Goal: Use online tool/utility: Utilize a website feature to perform a specific function

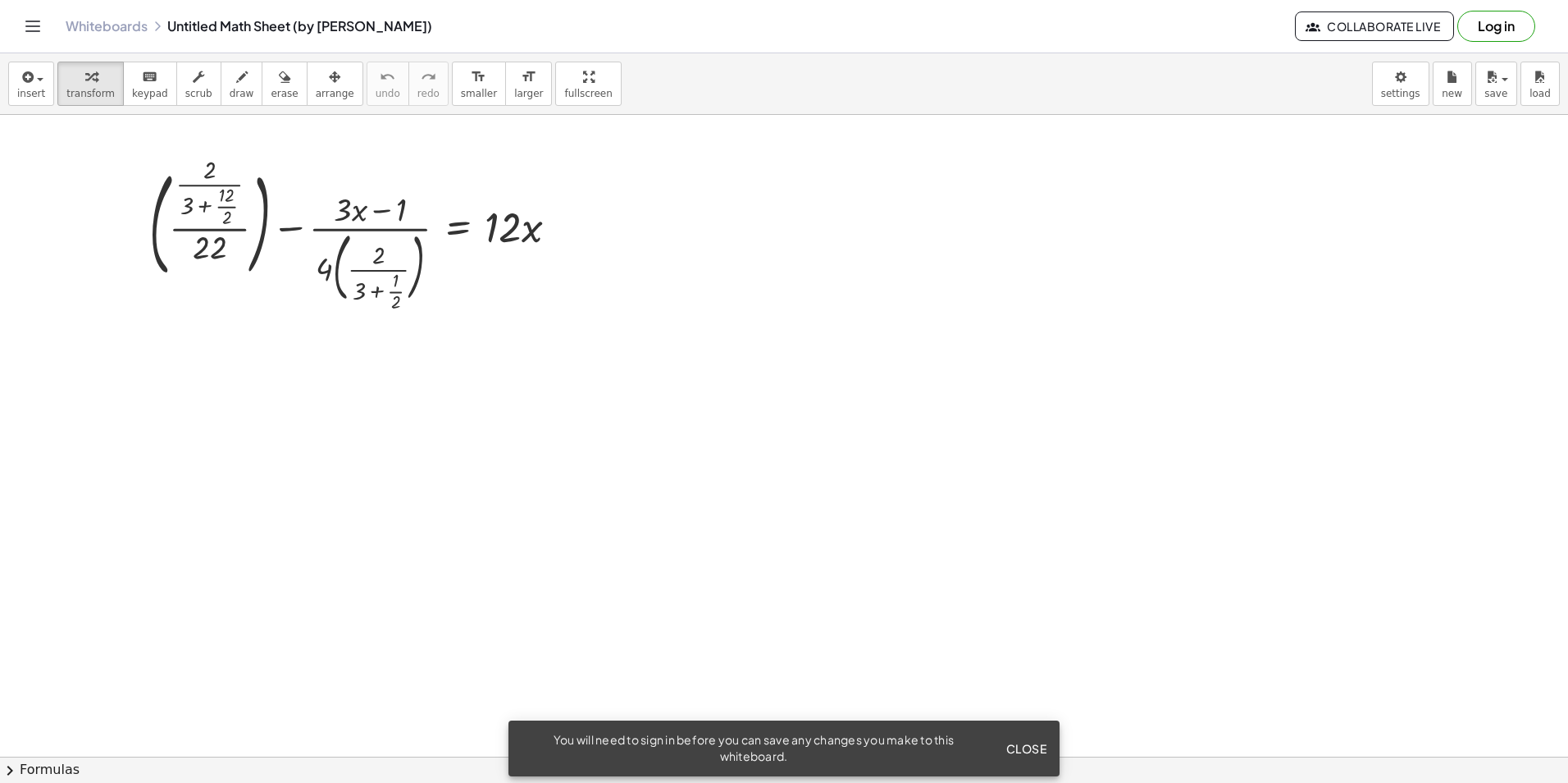
click at [1493, 33] on button "Log in" at bounding box center [1497, 26] width 78 height 31
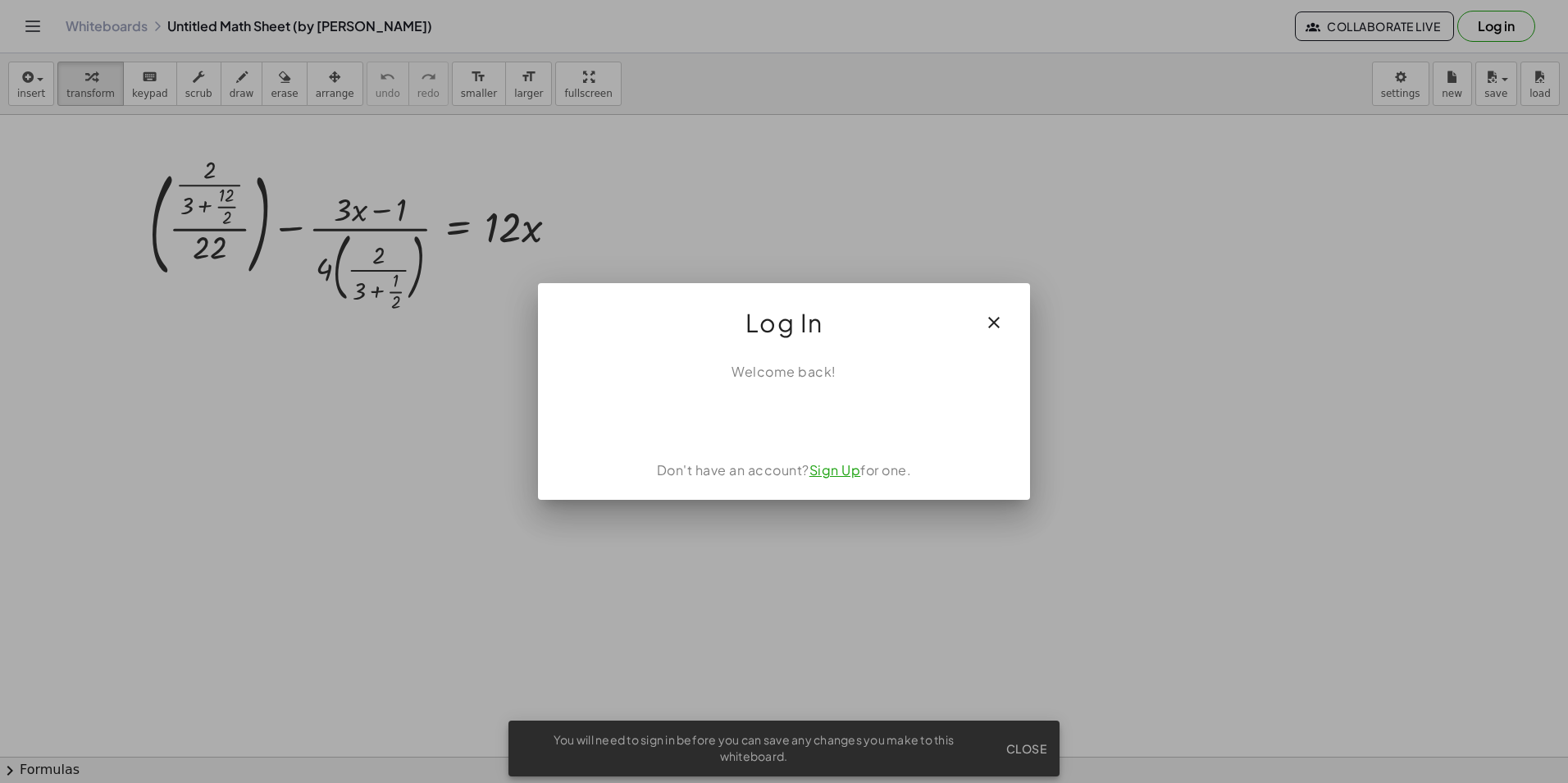
click at [800, 382] on div "Welcome back! Don't have an account? Sign Up for one." at bounding box center [784, 424] width 492 height 151
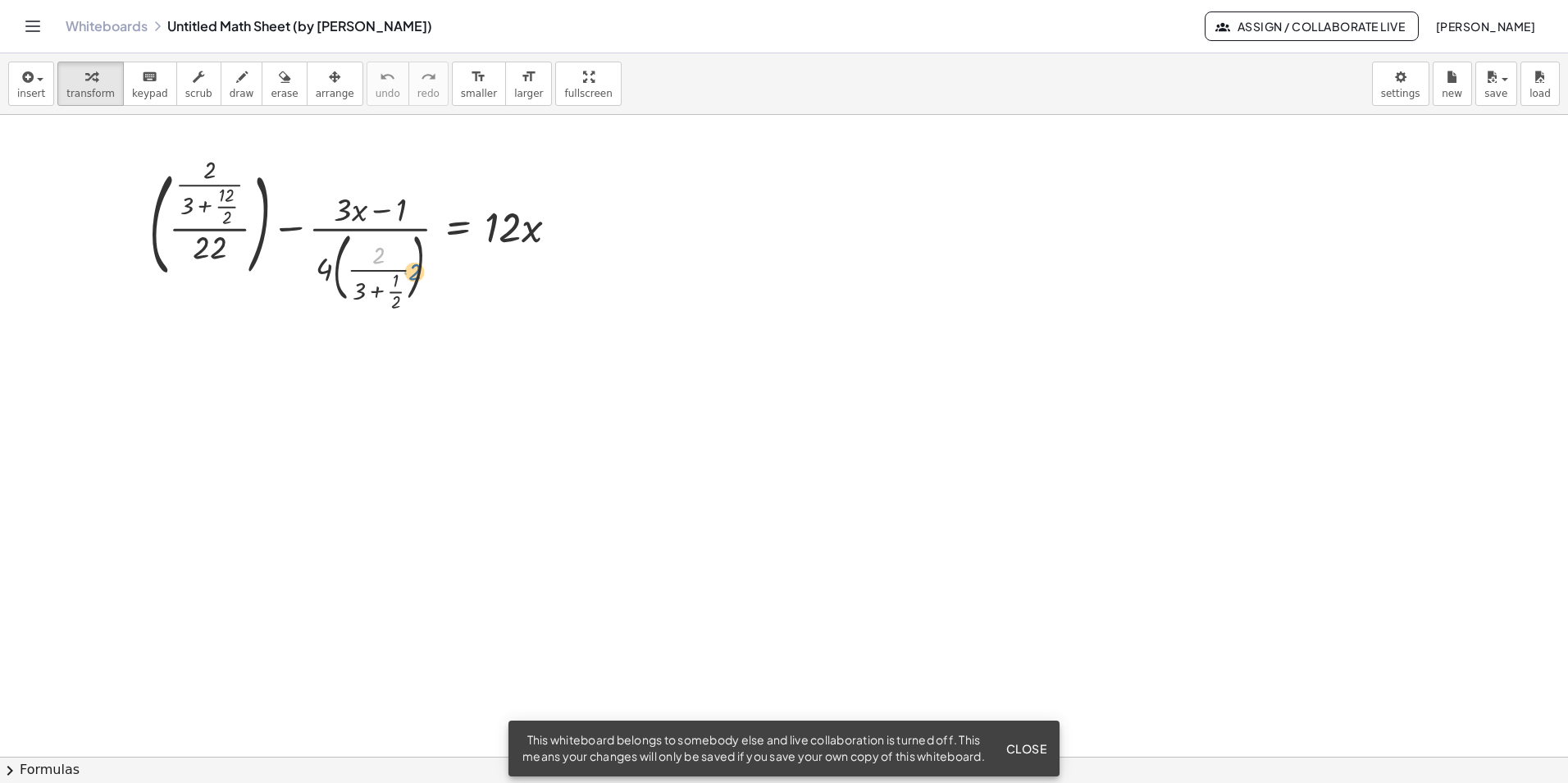
drag, startPoint x: 376, startPoint y: 246, endPoint x: 441, endPoint y: 275, distance: 71.2
click at [441, 275] on div at bounding box center [360, 235] width 438 height 146
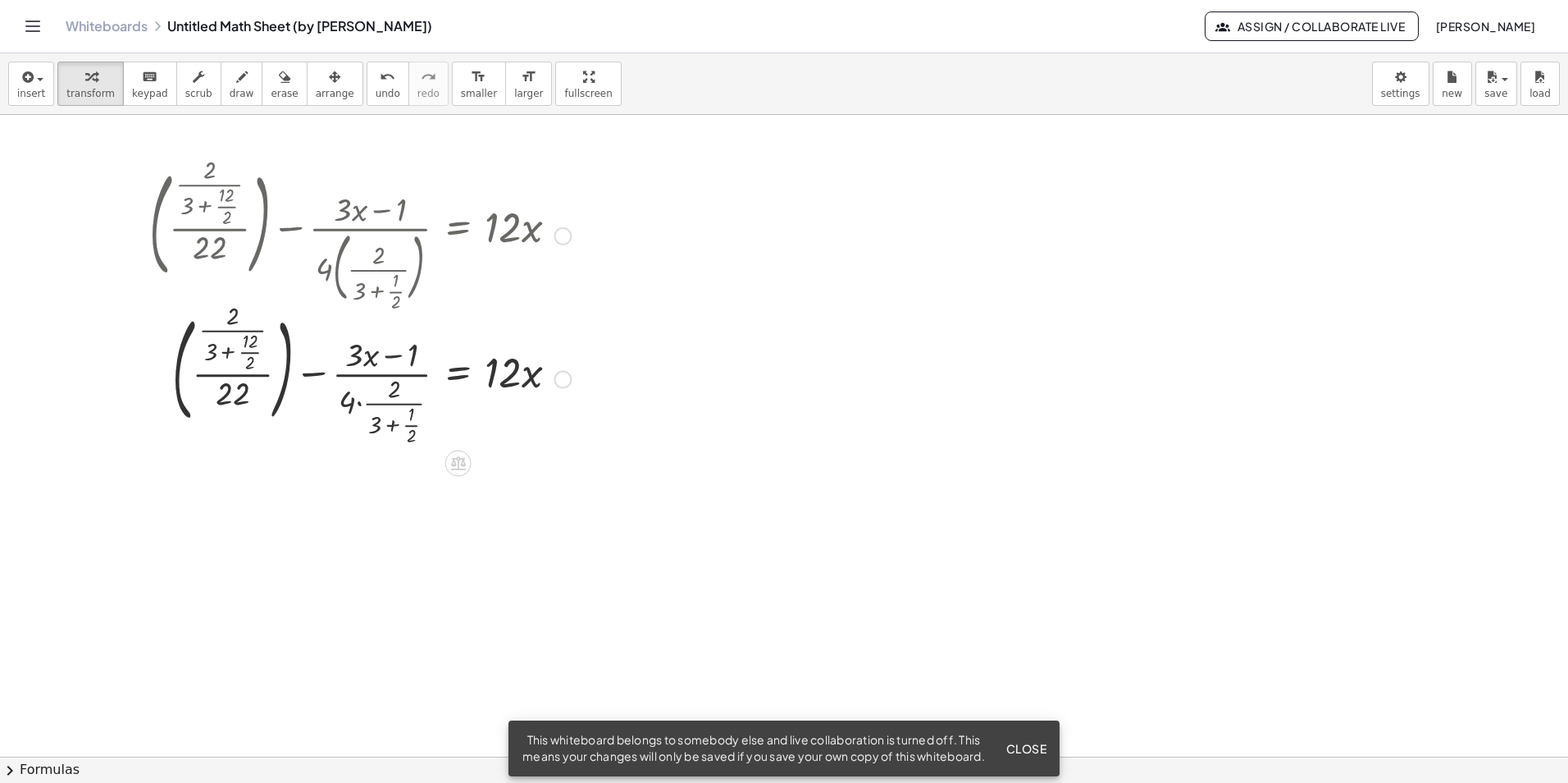
click at [437, 383] on div at bounding box center [360, 378] width 438 height 141
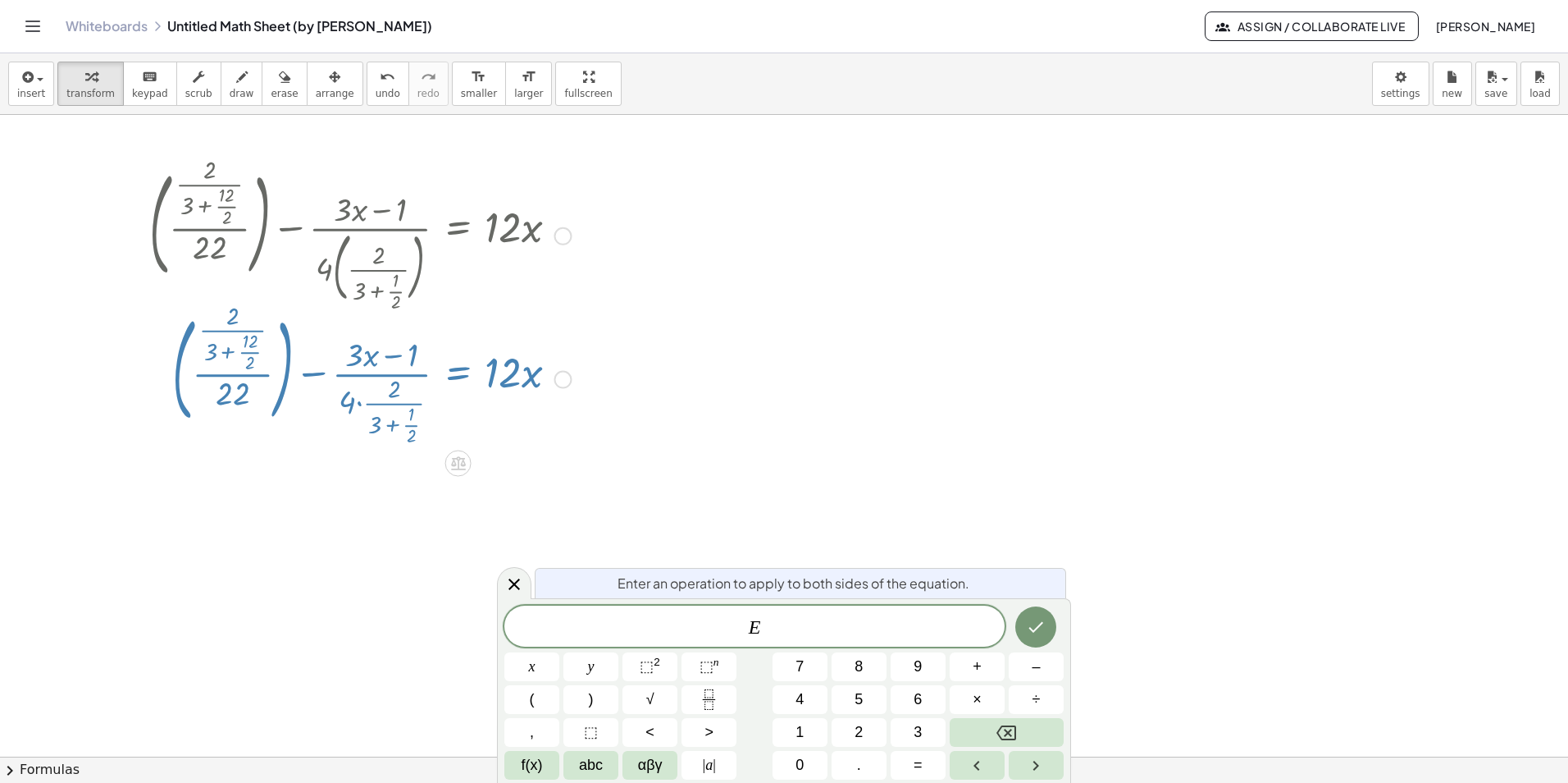
click at [388, 376] on div at bounding box center [360, 378] width 438 height 141
click at [516, 586] on icon at bounding box center [514, 584] width 11 height 11
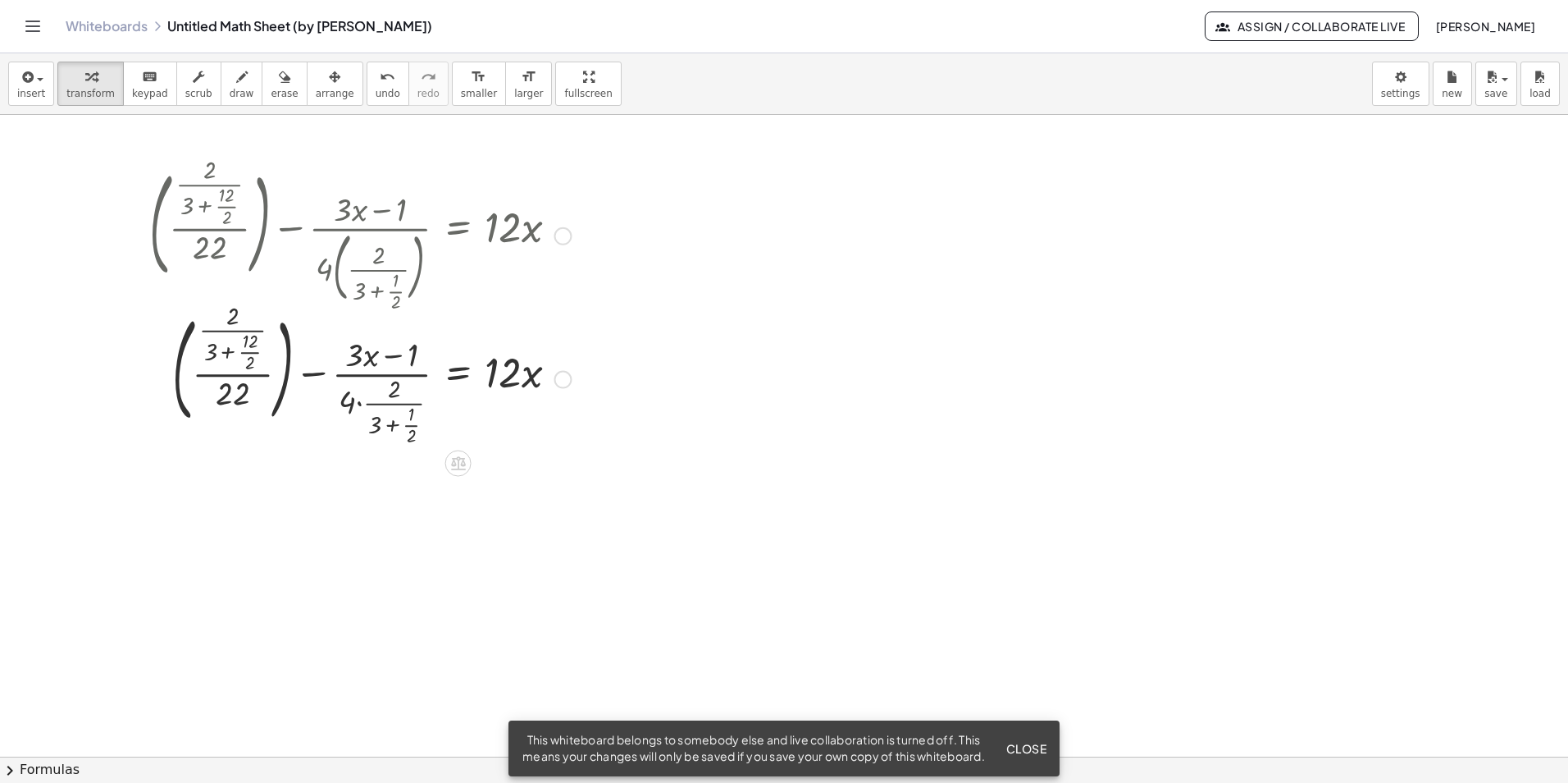
drag, startPoint x: 406, startPoint y: 389, endPoint x: 375, endPoint y: 408, distance: 36.4
click at [375, 408] on div at bounding box center [360, 378] width 438 height 141
click at [565, 383] on div at bounding box center [562, 379] width 18 height 18
click at [565, 383] on div "Transform line Copy line as LaTeX Copy derivation as LaTeX Expand new lines: On" at bounding box center [562, 379] width 18 height 18
click at [241, 211] on div at bounding box center [360, 235] width 438 height 146
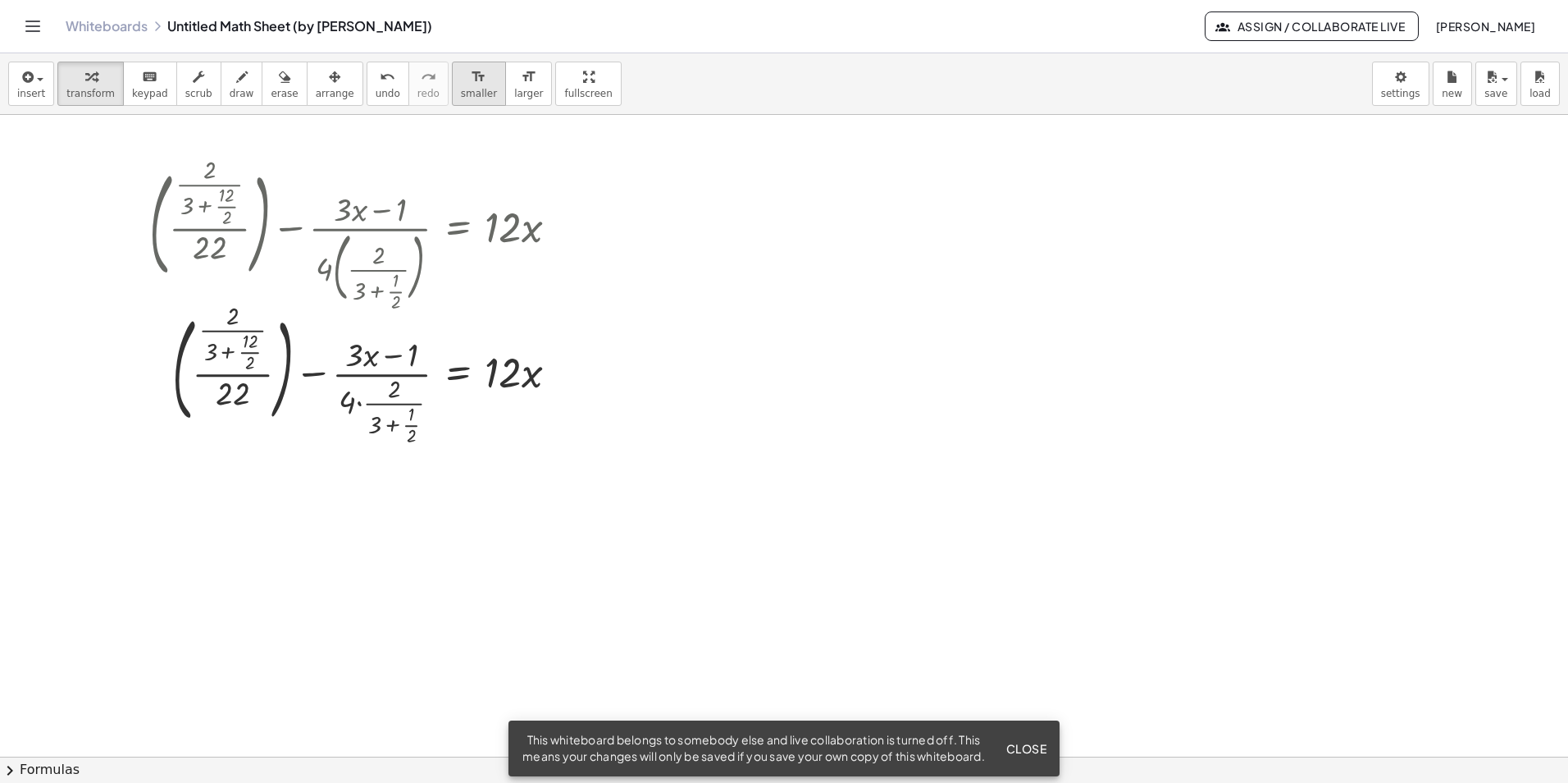
click at [461, 89] on span "smaller" at bounding box center [479, 94] width 36 height 11
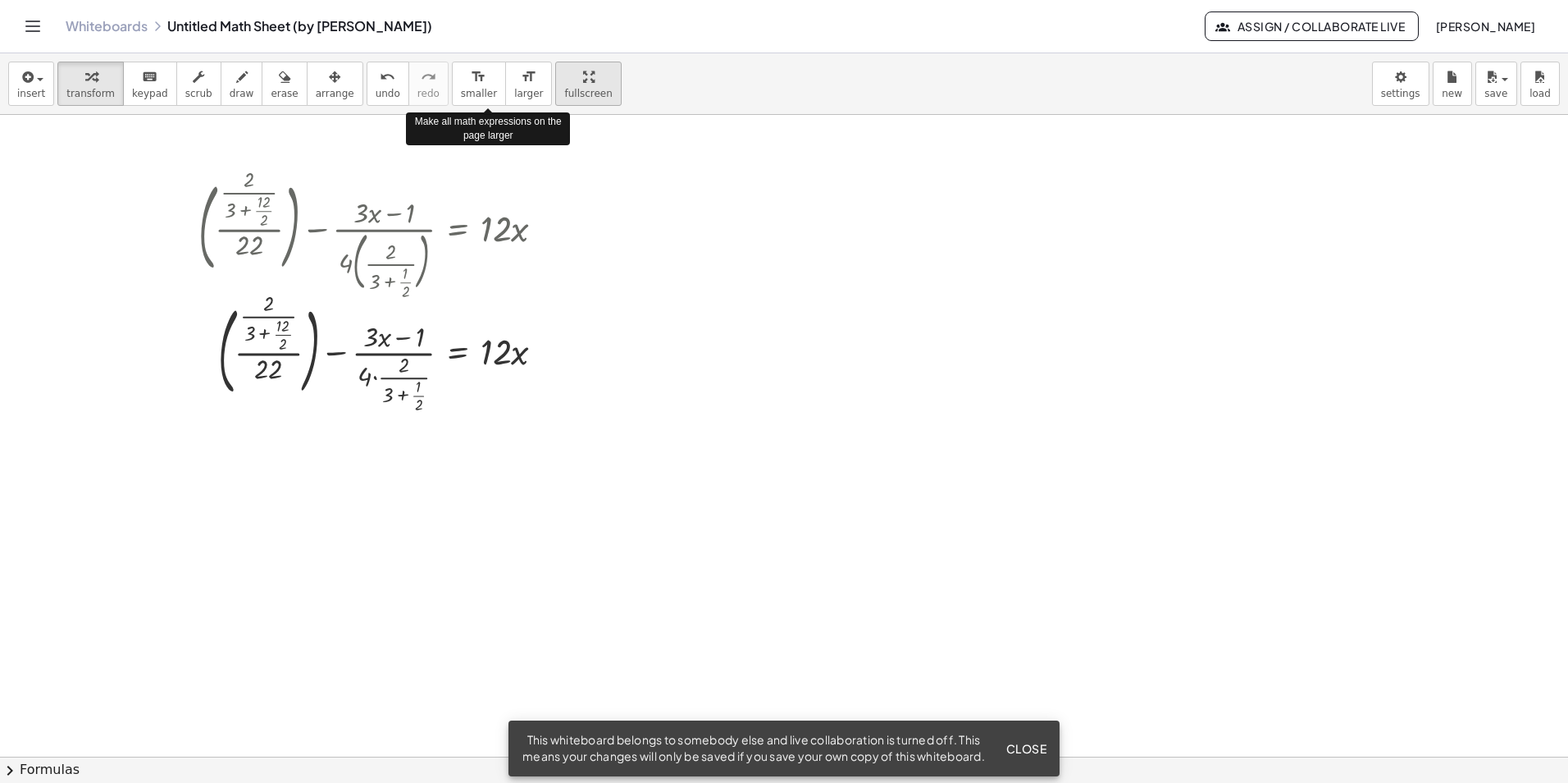
click at [514, 93] on span "larger" at bounding box center [529, 94] width 28 height 11
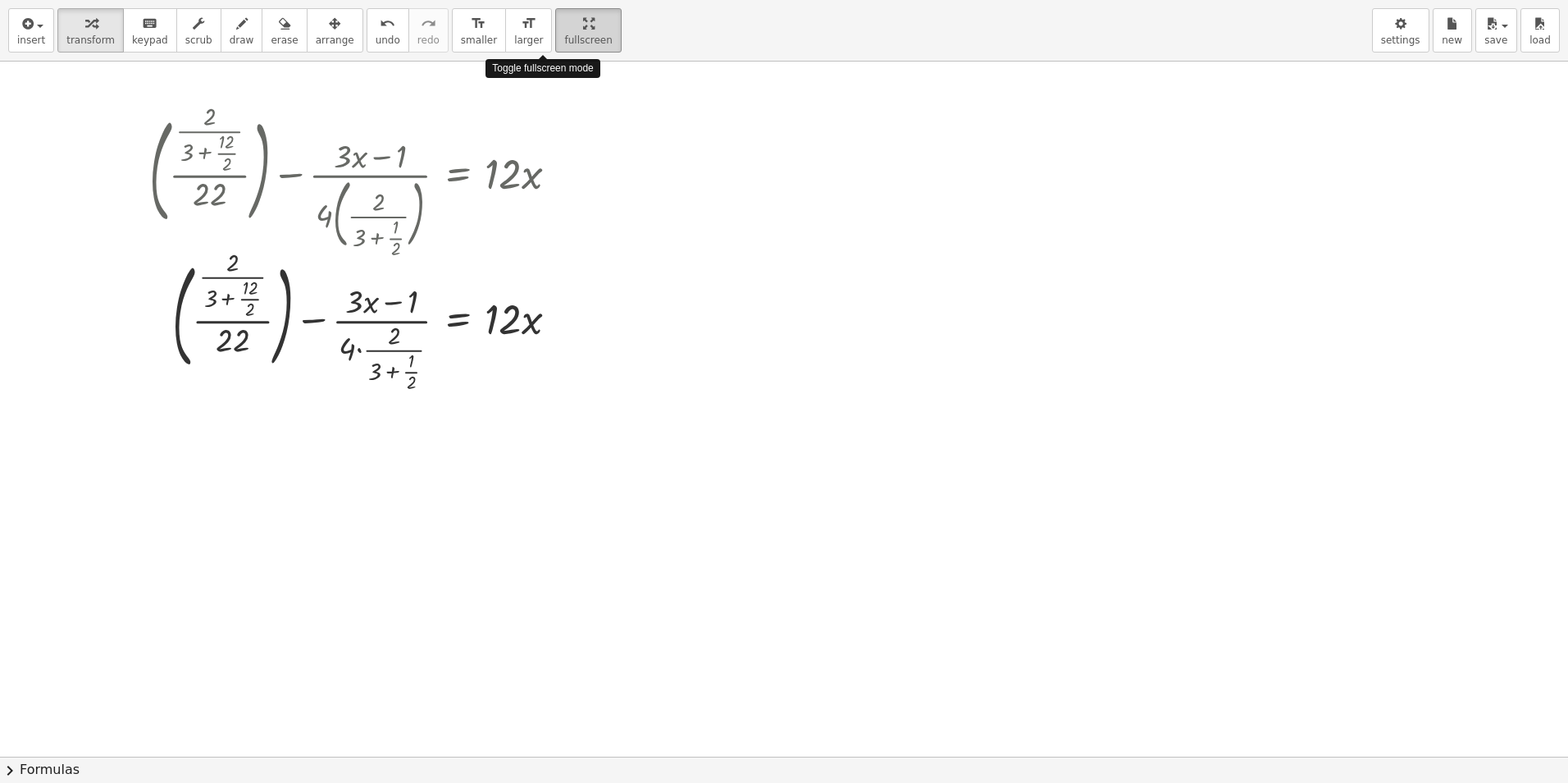
click at [540, 156] on div "insert select one: Math Expression Function Text Youtube Video Graphing Geometr…" at bounding box center [784, 392] width 1568 height 783
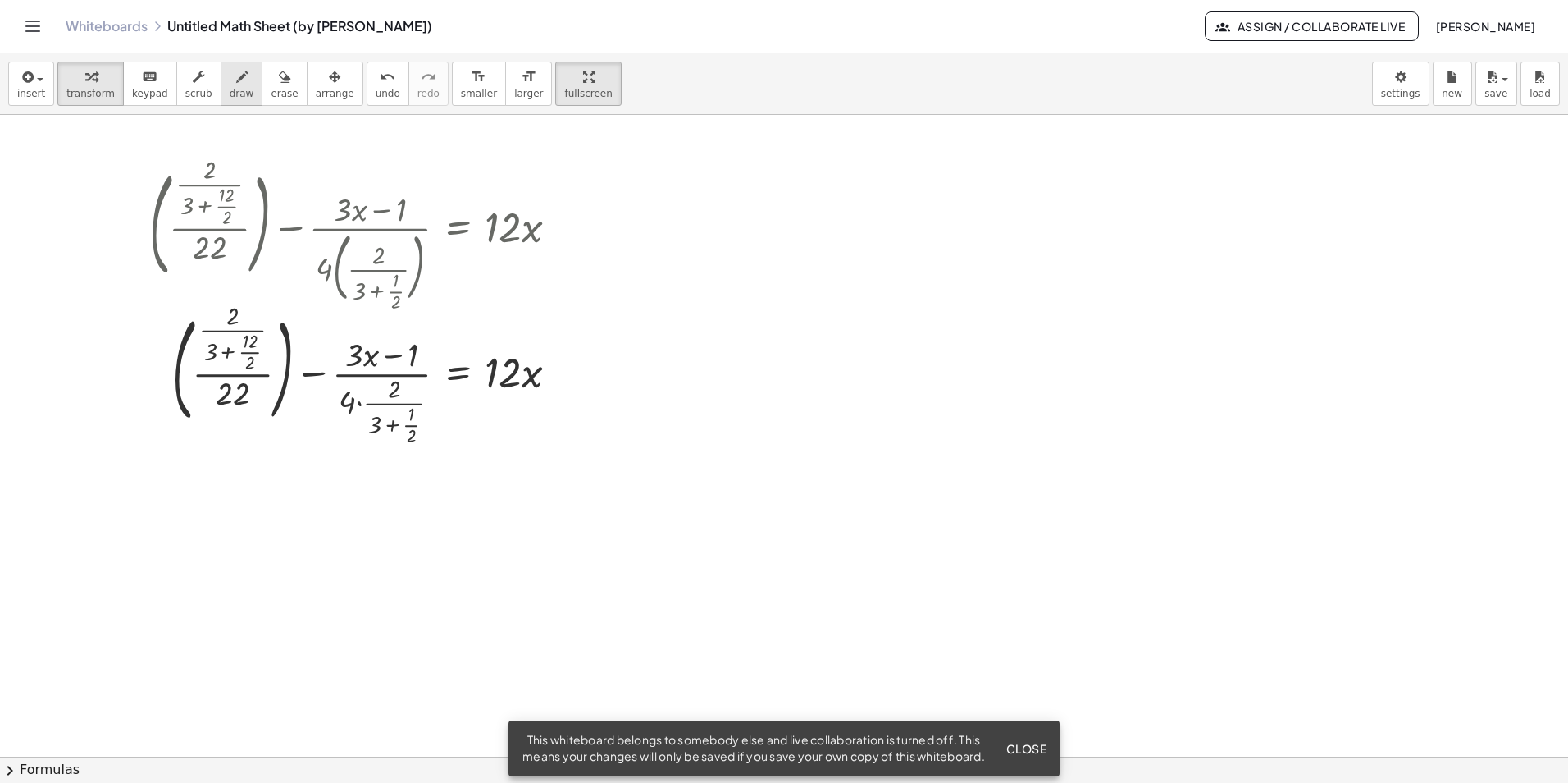
click at [229, 95] on span "draw" at bounding box center [242, 94] width 25 height 11
drag, startPoint x: 727, startPoint y: 223, endPoint x: 700, endPoint y: 326, distance: 106.5
click at [700, 326] on div at bounding box center [784, 756] width 1568 height 1284
drag, startPoint x: 737, startPoint y: 329, endPoint x: 719, endPoint y: 334, distance: 18.7
click at [720, 334] on div at bounding box center [784, 756] width 1568 height 1284
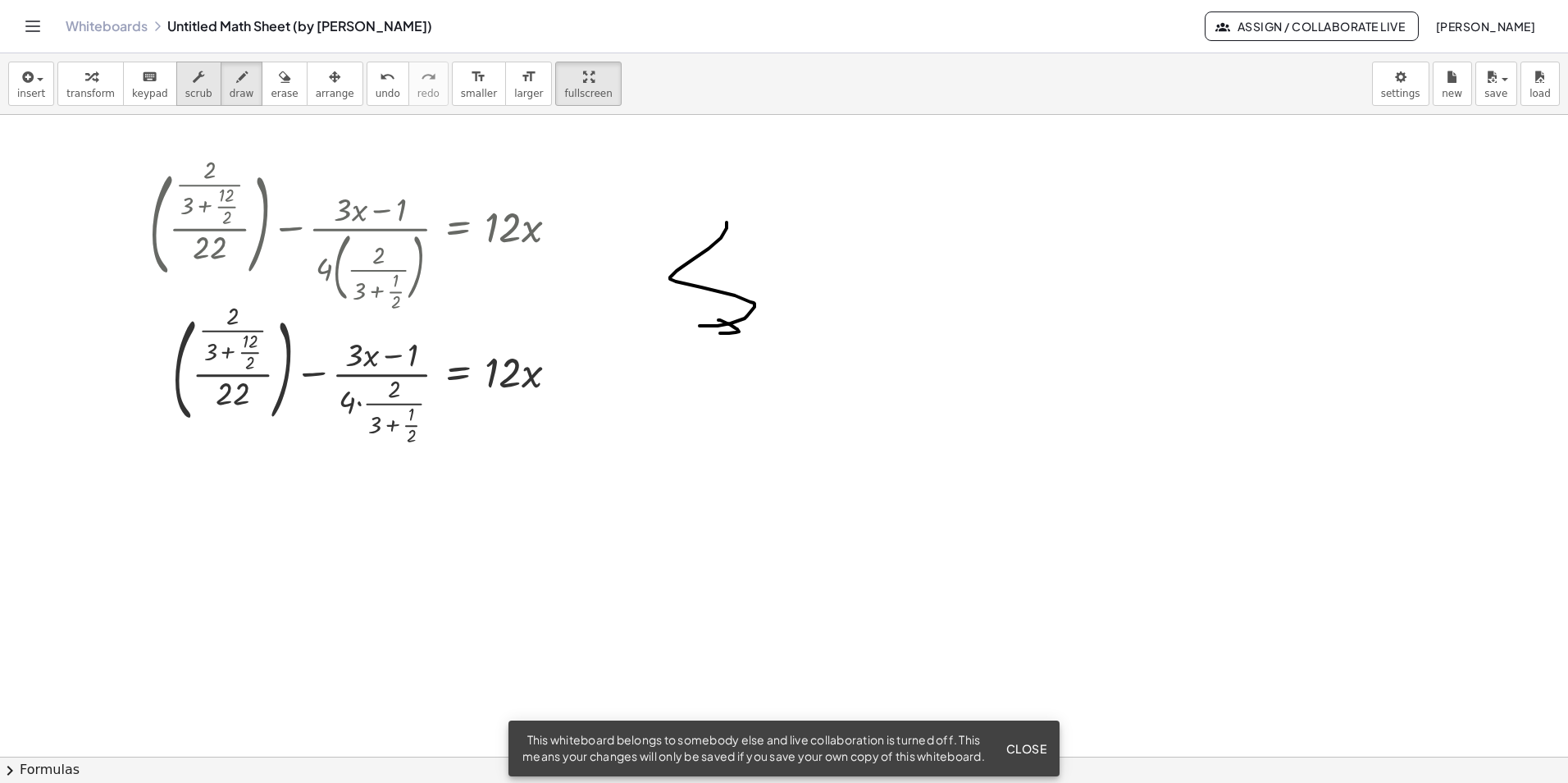
click at [186, 97] on span "scrub" at bounding box center [199, 94] width 27 height 11
click at [321, 89] on span "arrange" at bounding box center [334, 94] width 39 height 11
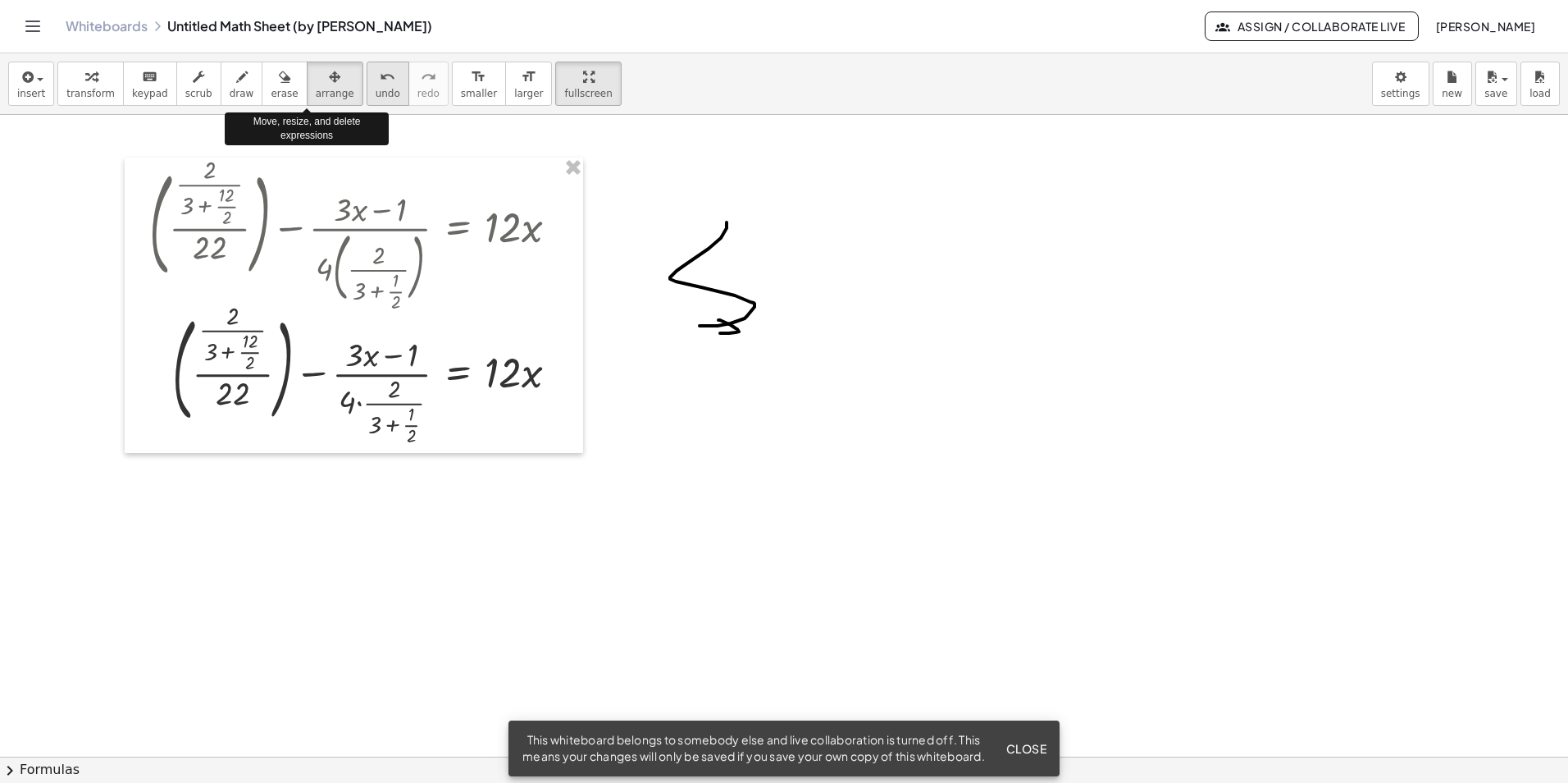
click at [367, 89] on button "undo undo" at bounding box center [387, 83] width 43 height 45
click at [461, 98] on span "smaller" at bounding box center [479, 94] width 36 height 11
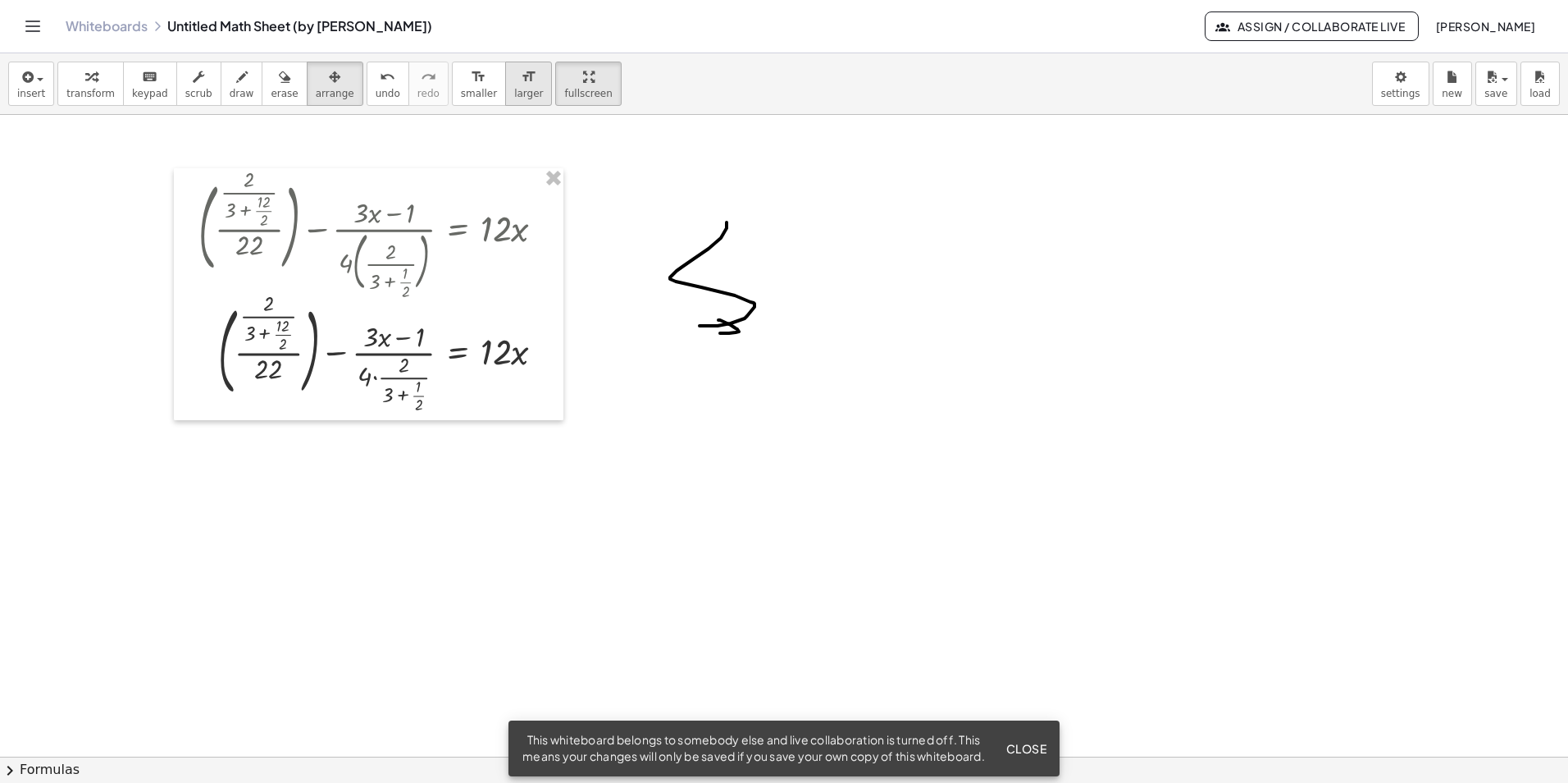
click at [505, 100] on button "format_size larger" at bounding box center [528, 83] width 46 height 45
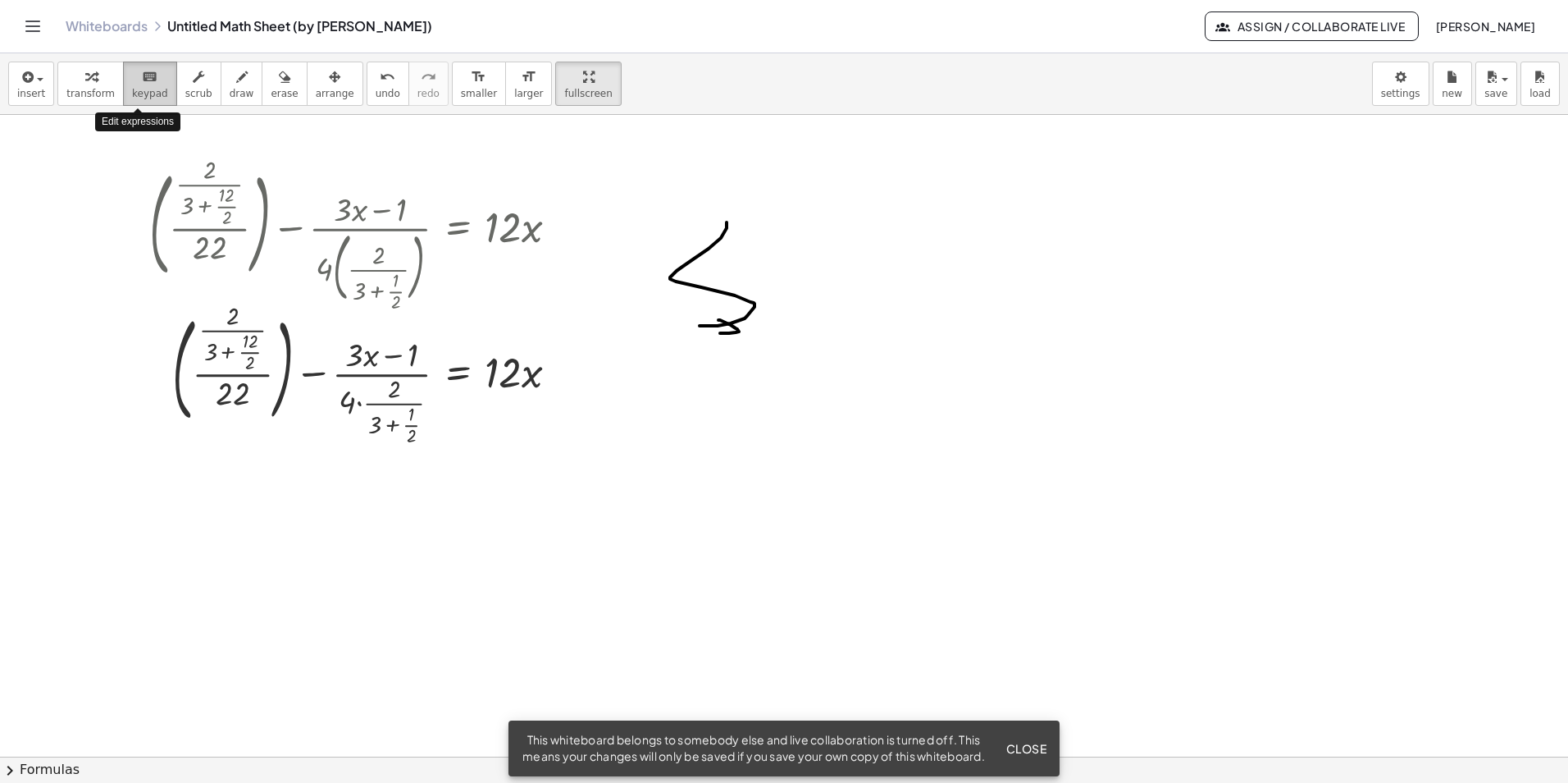
click at [146, 103] on button "keyboard keypad" at bounding box center [150, 83] width 54 height 45
click at [150, 201] on div at bounding box center [360, 235] width 438 height 146
click at [163, 215] on div at bounding box center [360, 235] width 438 height 146
click at [187, 205] on div at bounding box center [360, 235] width 438 height 146
click at [82, 96] on span "transform" at bounding box center [90, 94] width 48 height 11
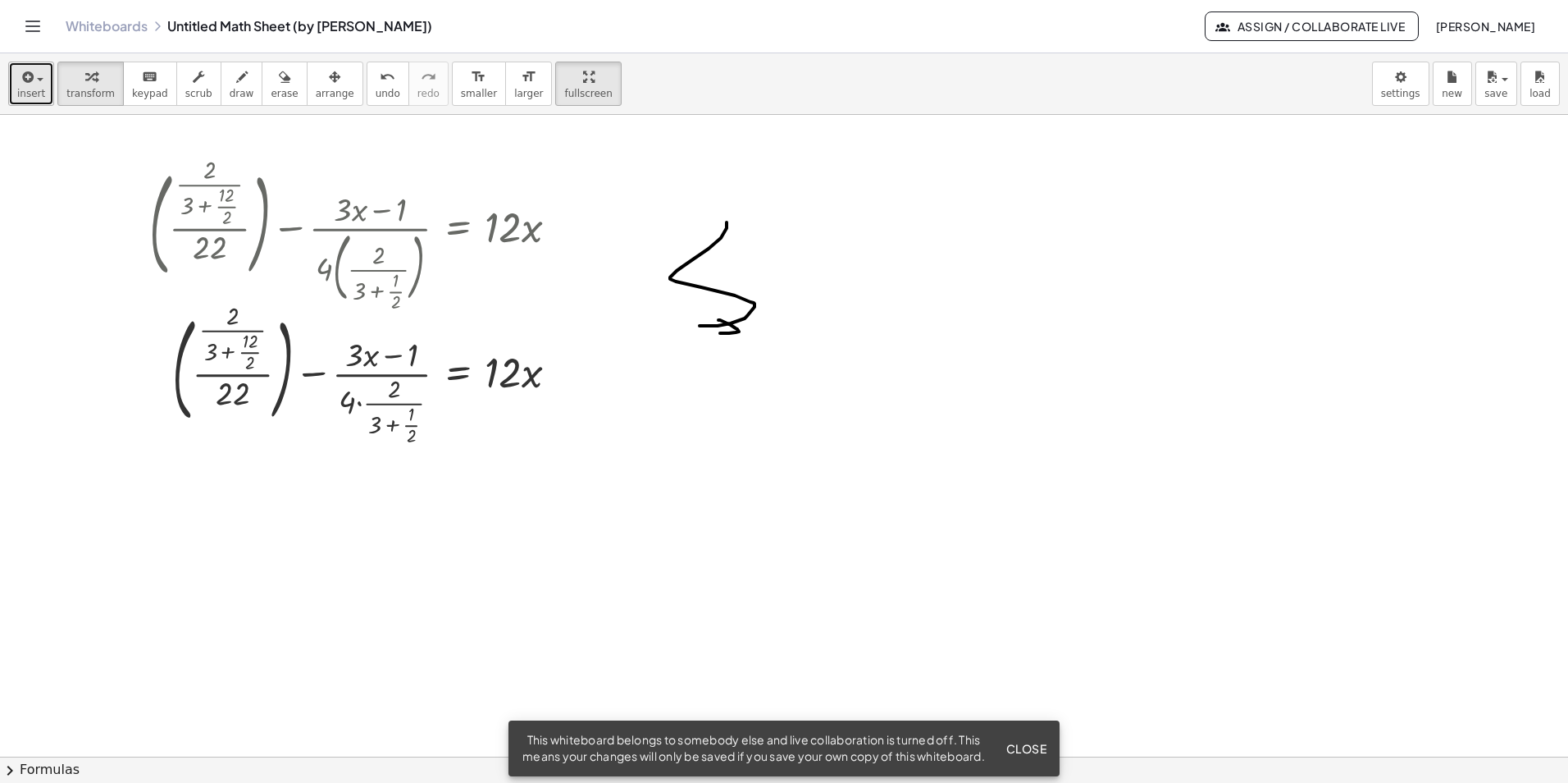
click at [29, 89] on span "insert" at bounding box center [30, 94] width 27 height 11
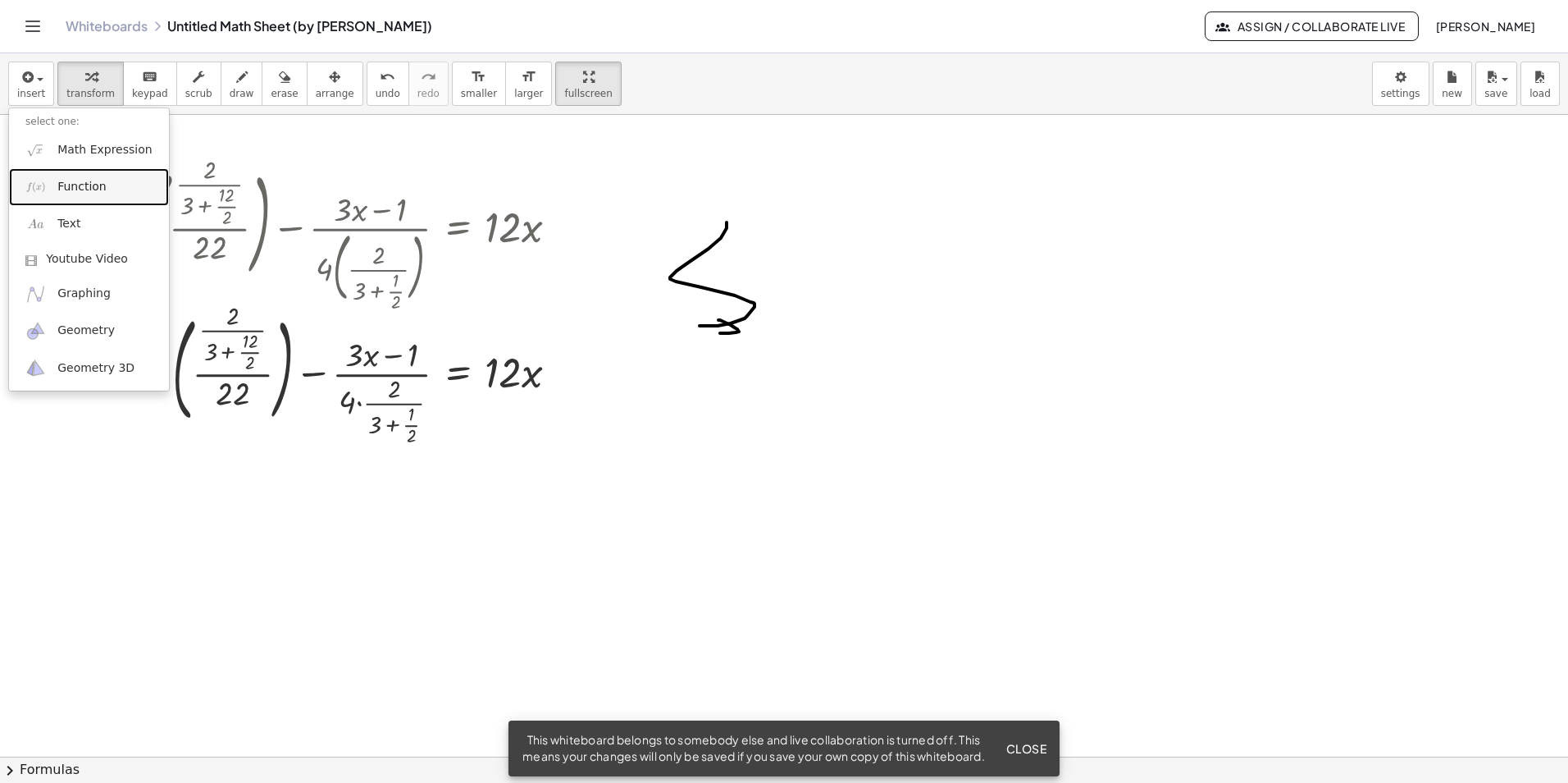
click at [68, 197] on link "Function" at bounding box center [89, 186] width 160 height 37
